Goal: Information Seeking & Learning: Learn about a topic

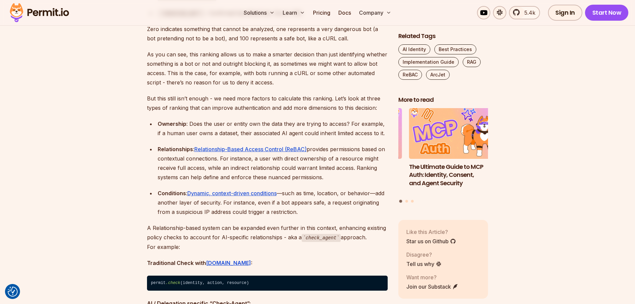
scroll to position [1542, 0]
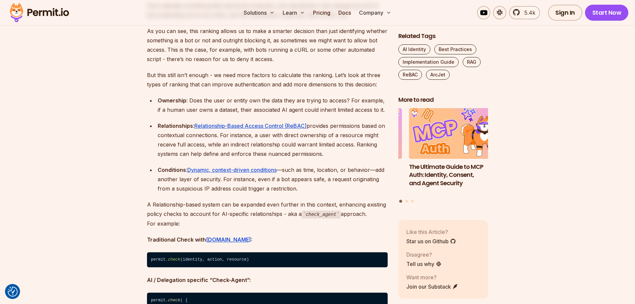
click at [340, 167] on div "Conditions : Dynamic, context-driven conditions —such as time, location, or beh…" at bounding box center [273, 179] width 230 height 28
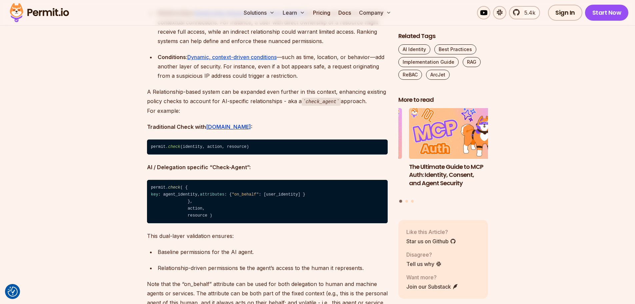
scroll to position [1721, 0]
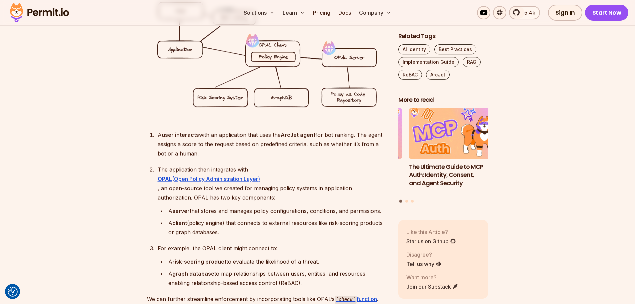
scroll to position [2154, 0]
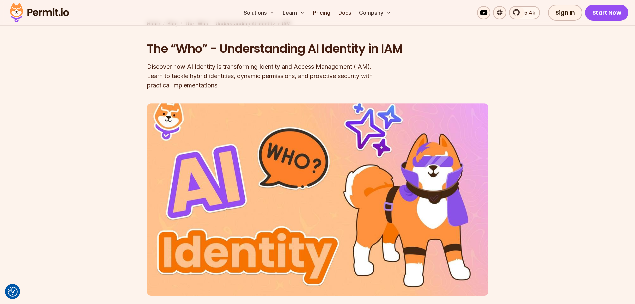
scroll to position [173, 0]
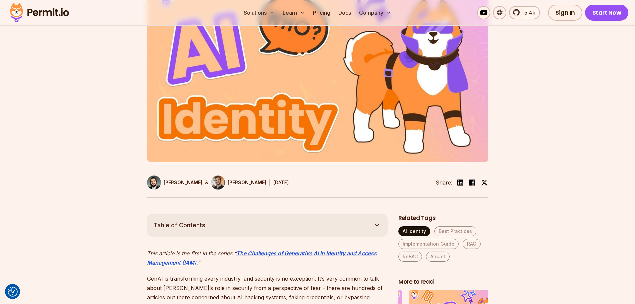
click at [415, 236] on link "AI Identity" at bounding box center [414, 231] width 32 height 10
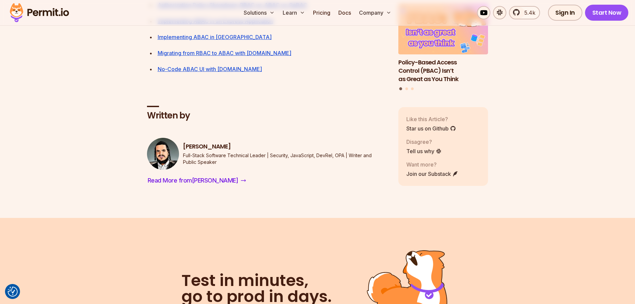
scroll to position [2975, 0]
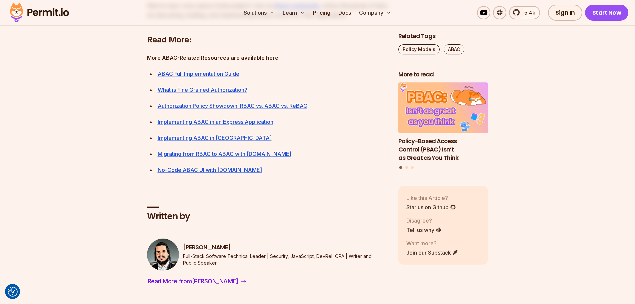
drag, startPoint x: 608, startPoint y: 171, endPoint x: 606, endPoint y: 175, distance: 4.5
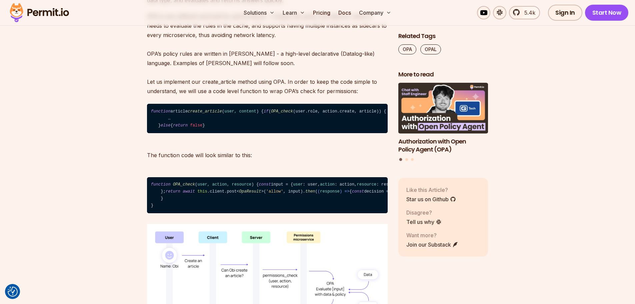
scroll to position [2139, 0]
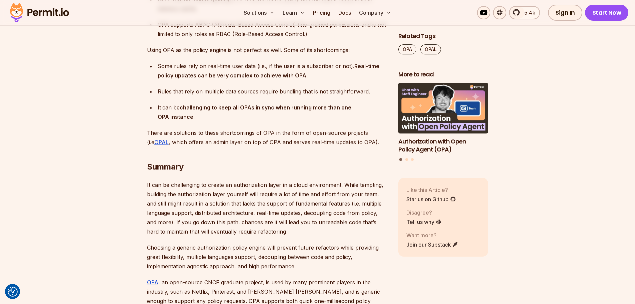
scroll to position [3105, 0]
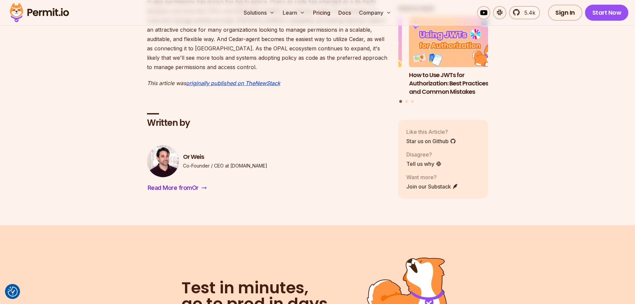
scroll to position [999, 0]
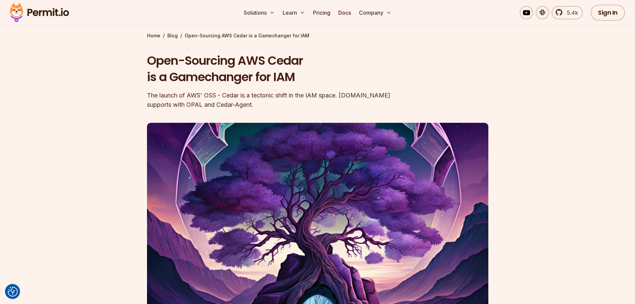
scroll to position [0, 0]
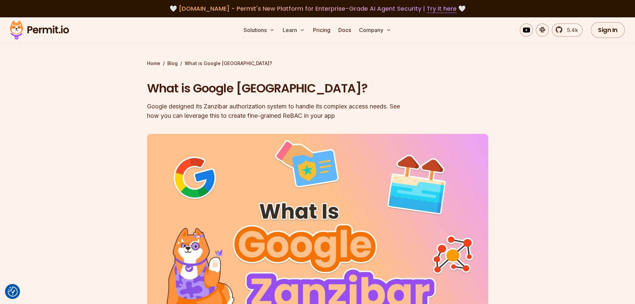
click at [566, 70] on section "Home / Blog / What is Google Zanzibar? What is Google Zanzibar? Google designed…" at bounding box center [317, 197] width 635 height 360
drag, startPoint x: 285, startPoint y: 89, endPoint x: 196, endPoint y: 81, distance: 90.0
click at [196, 81] on h1 "What is Google Zanzibar?" at bounding box center [275, 88] width 256 height 17
copy h1 "Google Zanzibar"
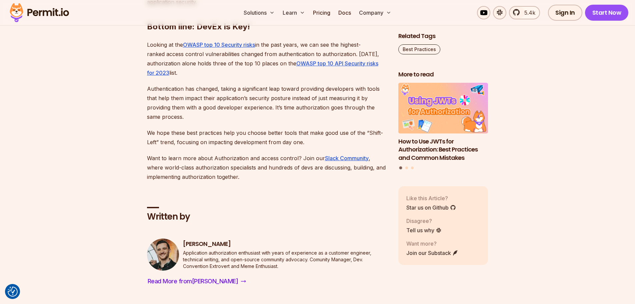
scroll to position [2097, 0]
